Goal: Find specific page/section: Find specific page/section

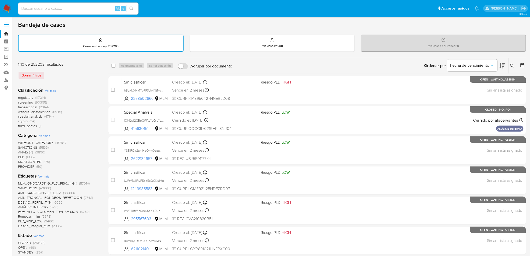
click at [8, 9] on img at bounding box center [7, 8] width 9 height 9
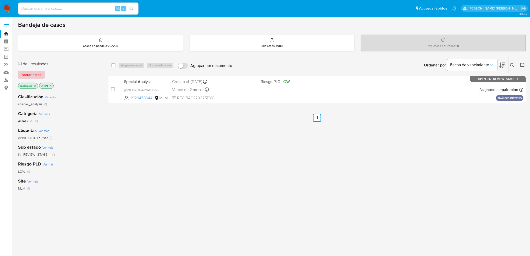
click at [29, 71] on span "Borrar filtros" at bounding box center [32, 74] width 20 height 7
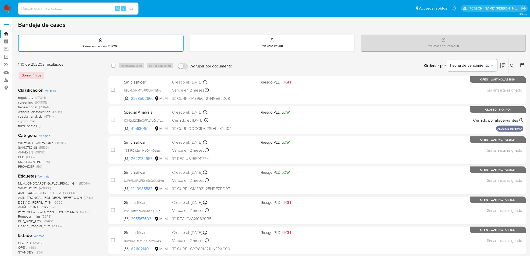
click at [6, 9] on img at bounding box center [7, 8] width 9 height 9
click at [69, 106] on div "regulatory (117014) screening (60395) transactional (29141) without_classificat…" at bounding box center [59, 111] width 82 height 33
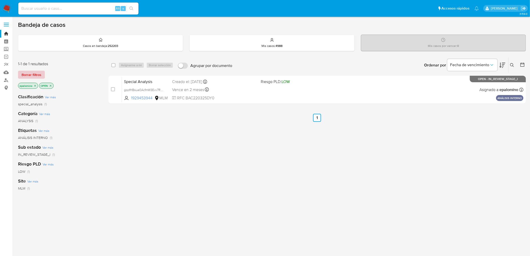
click at [38, 77] on span "Borrar filtros" at bounding box center [32, 74] width 20 height 7
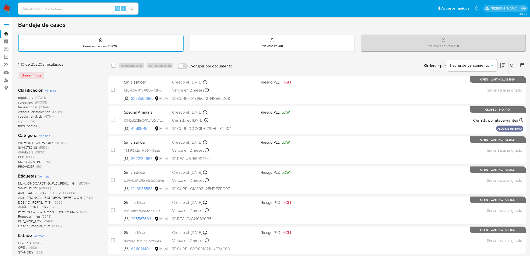
click at [4, 6] on img at bounding box center [7, 8] width 9 height 9
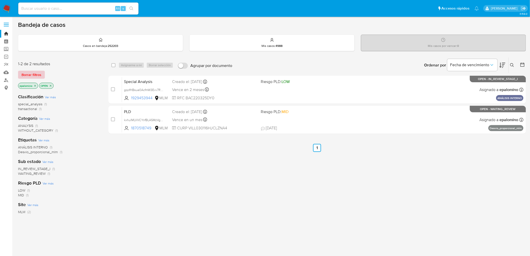
click at [28, 73] on span "Borrar filtros" at bounding box center [32, 74] width 20 height 7
